Goal: Transaction & Acquisition: Purchase product/service

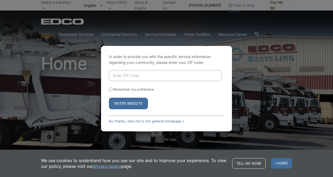
click at [114, 76] on input "Enter ZIP Code" at bounding box center [165, 75] width 113 height 11
type input "92064"
click at [109, 97] on button "Enter Website" at bounding box center [128, 103] width 39 height 12
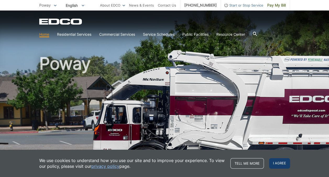
click at [275, 162] on span "I agree" at bounding box center [279, 163] width 21 height 10
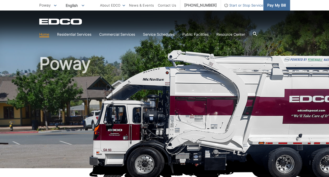
click at [272, 5] on span "Pay My Bill" at bounding box center [276, 5] width 19 height 6
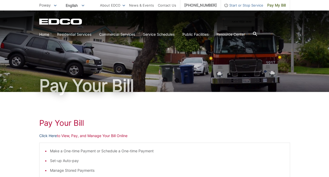
click at [51, 135] on link "Click Here" at bounding box center [48, 136] width 18 height 6
